Goal: Task Accomplishment & Management: Manage account settings

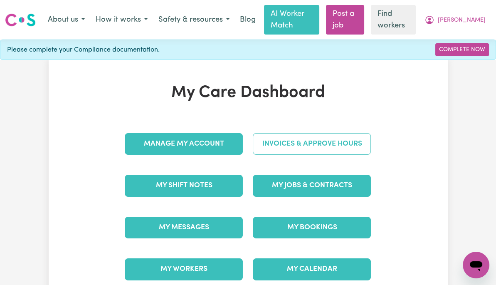
click at [338, 146] on link "Invoices & Approve Hours" at bounding box center [312, 144] width 118 height 22
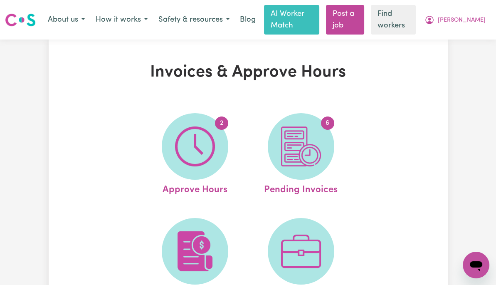
click at [200, 151] on img at bounding box center [195, 146] width 40 height 40
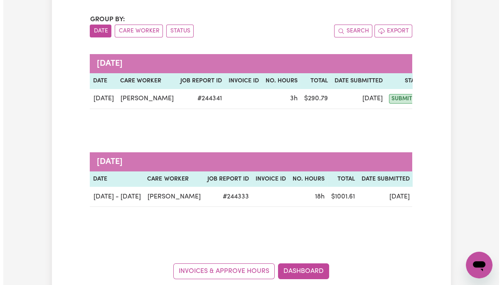
scroll to position [89, 0]
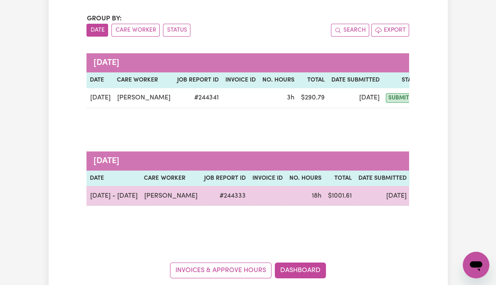
click at [455, 192] on button "Actions" at bounding box center [471, 195] width 32 height 13
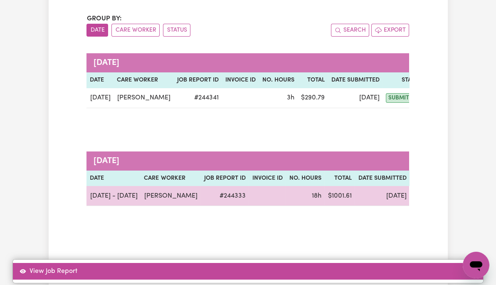
click at [451, 263] on link "View Job Report" at bounding box center [248, 271] width 470 height 17
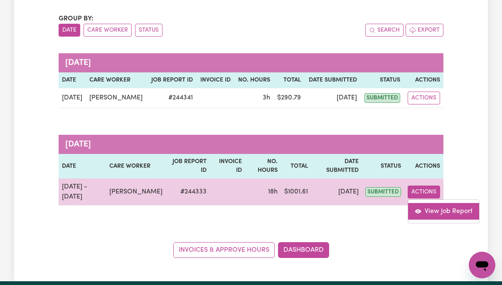
select select "pm"
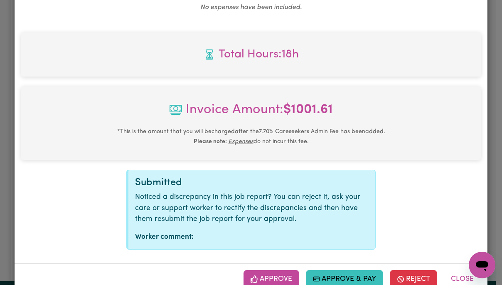
scroll to position [864, 0]
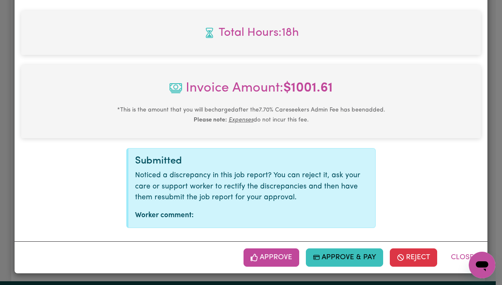
click at [278, 262] on button "Approve" at bounding box center [272, 257] width 56 height 18
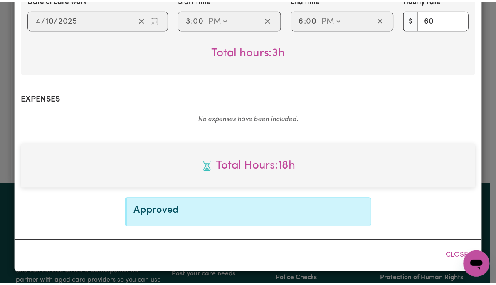
scroll to position [730, 0]
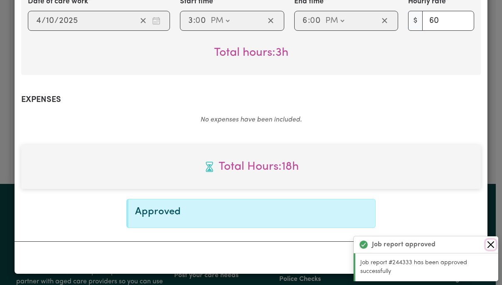
click at [492, 247] on button "Close" at bounding box center [491, 245] width 10 height 10
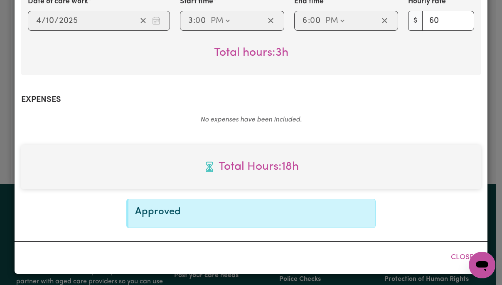
click at [459, 257] on button "Close" at bounding box center [462, 257] width 37 height 18
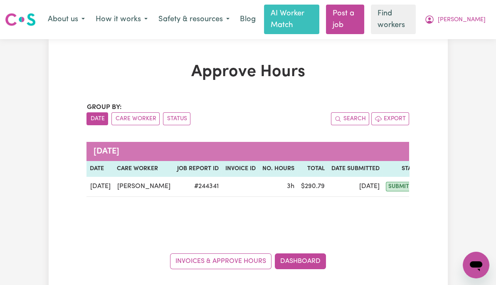
scroll to position [0, 0]
